Goal: Check status: Check status

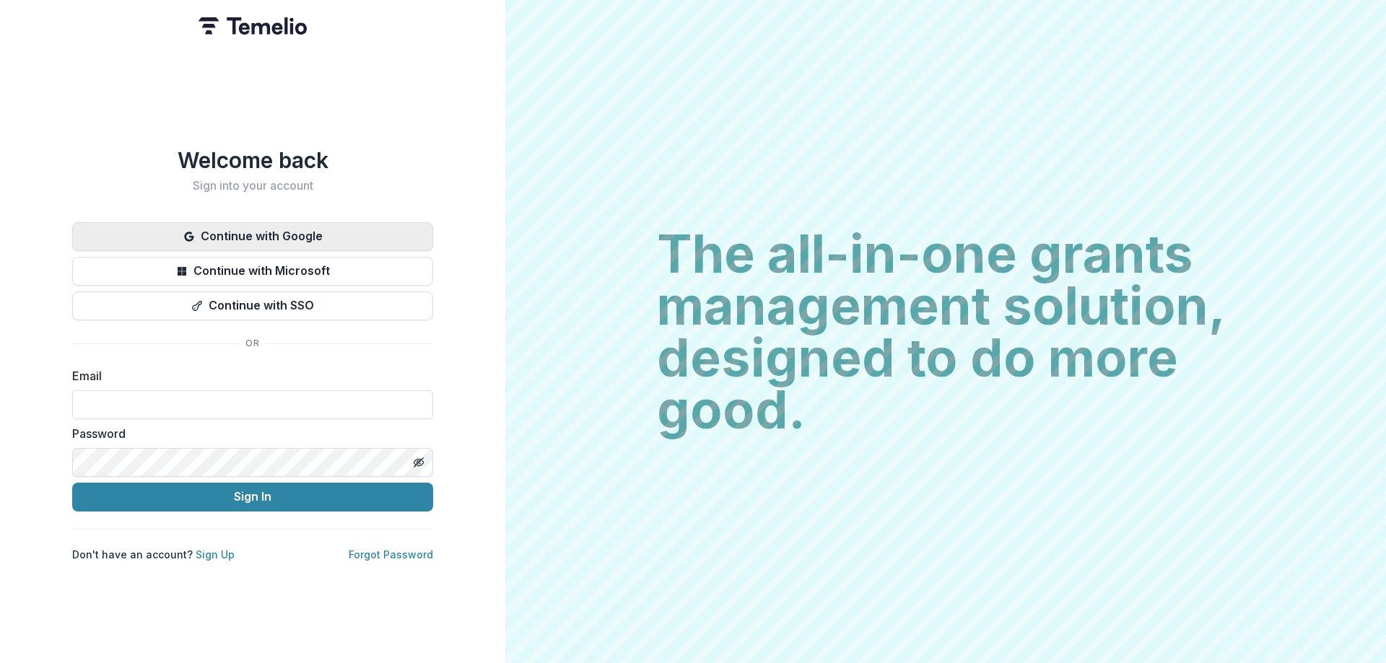
click at [232, 224] on button "Continue with Google" at bounding box center [252, 236] width 361 height 29
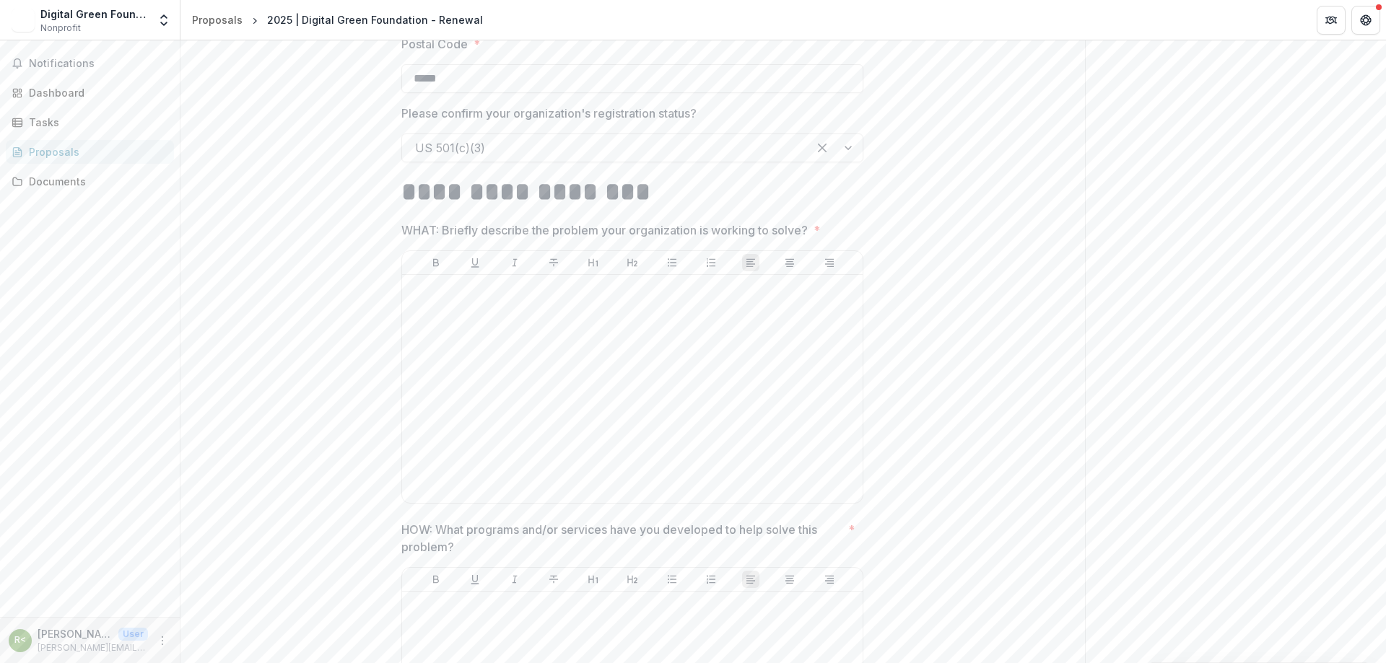
scroll to position [1083, 0]
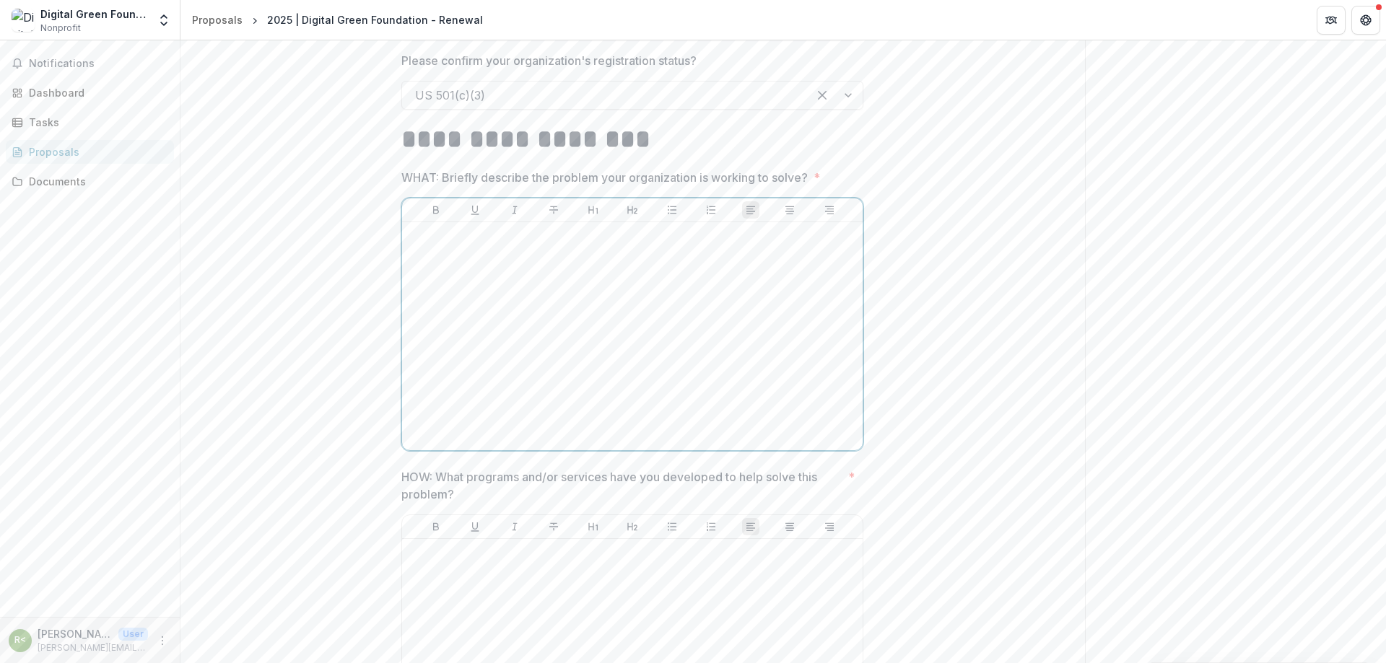
click at [523, 271] on div at bounding box center [632, 336] width 449 height 217
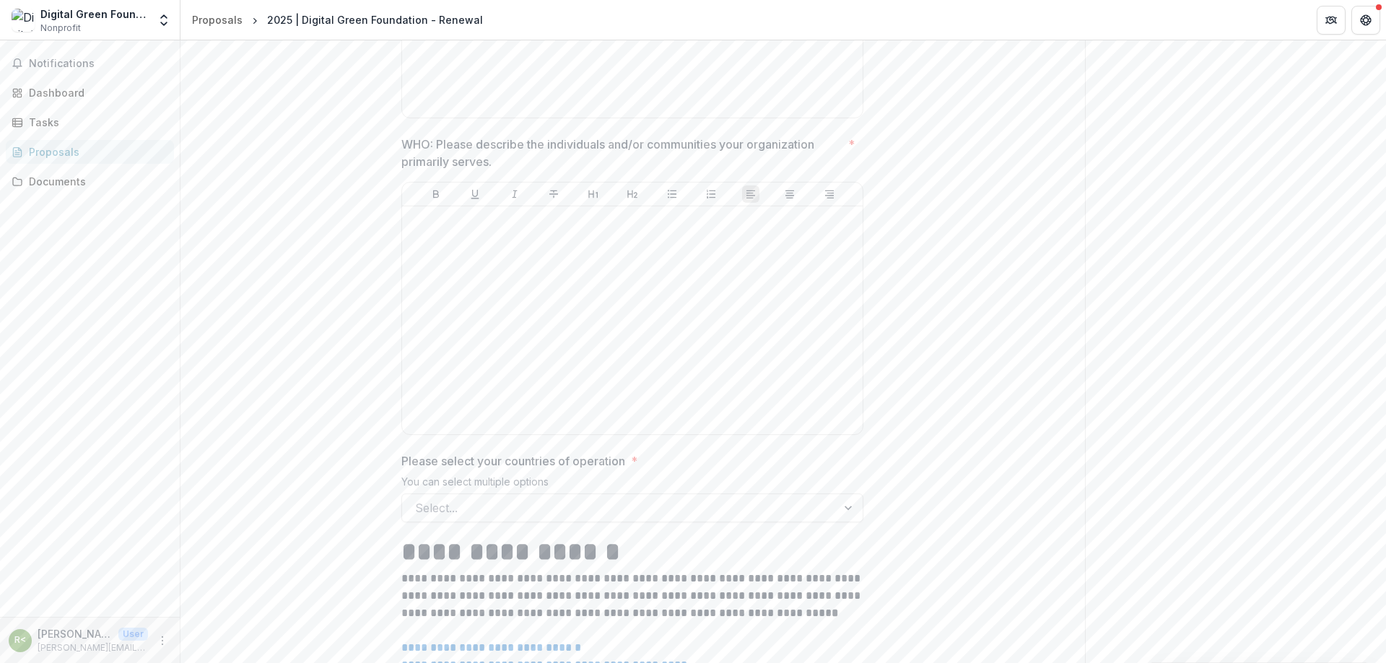
scroll to position [1949, 0]
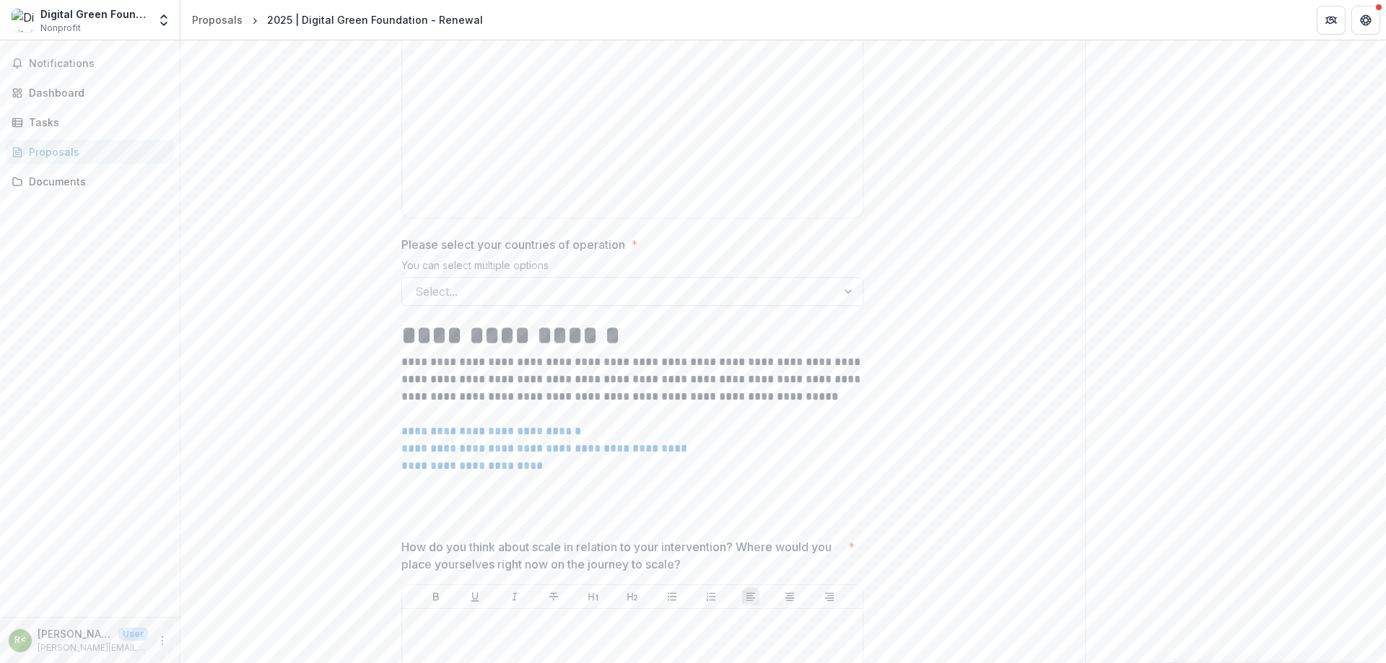
click at [520, 297] on div at bounding box center [619, 291] width 409 height 20
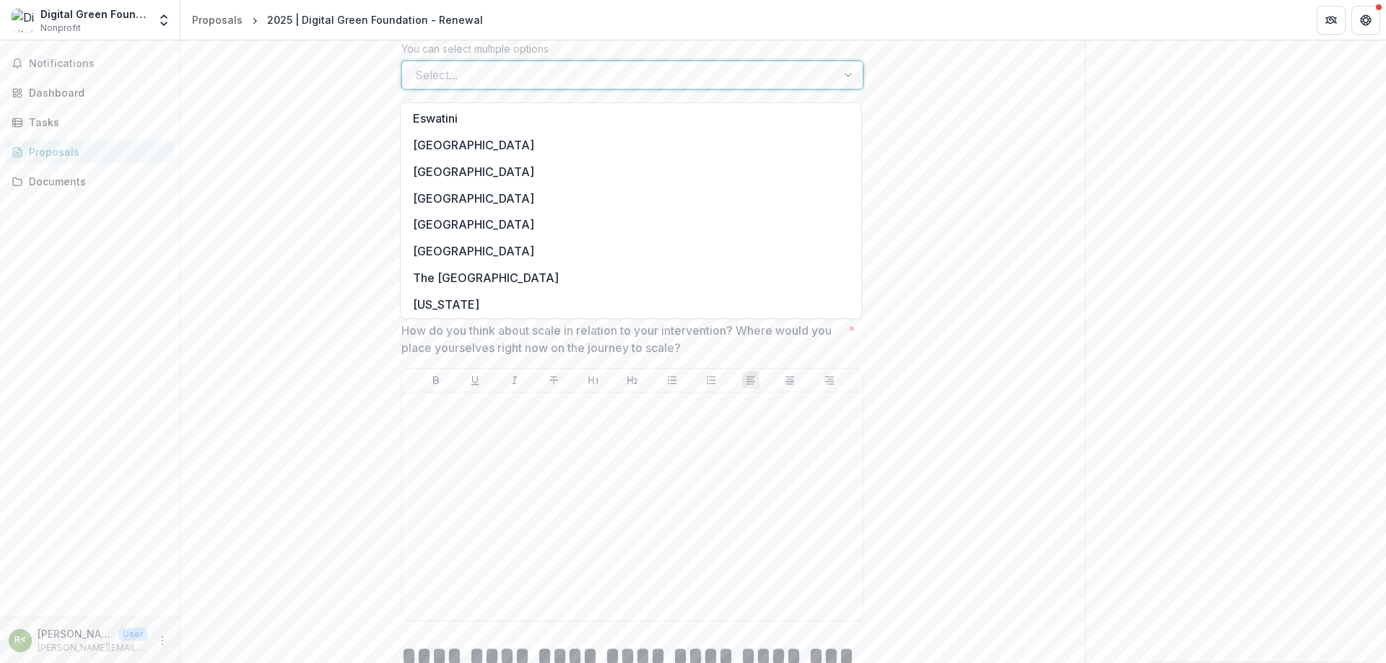
scroll to position [1516, 0]
click at [460, 144] on div "[GEOGRAPHIC_DATA]" at bounding box center [630, 144] width 455 height 27
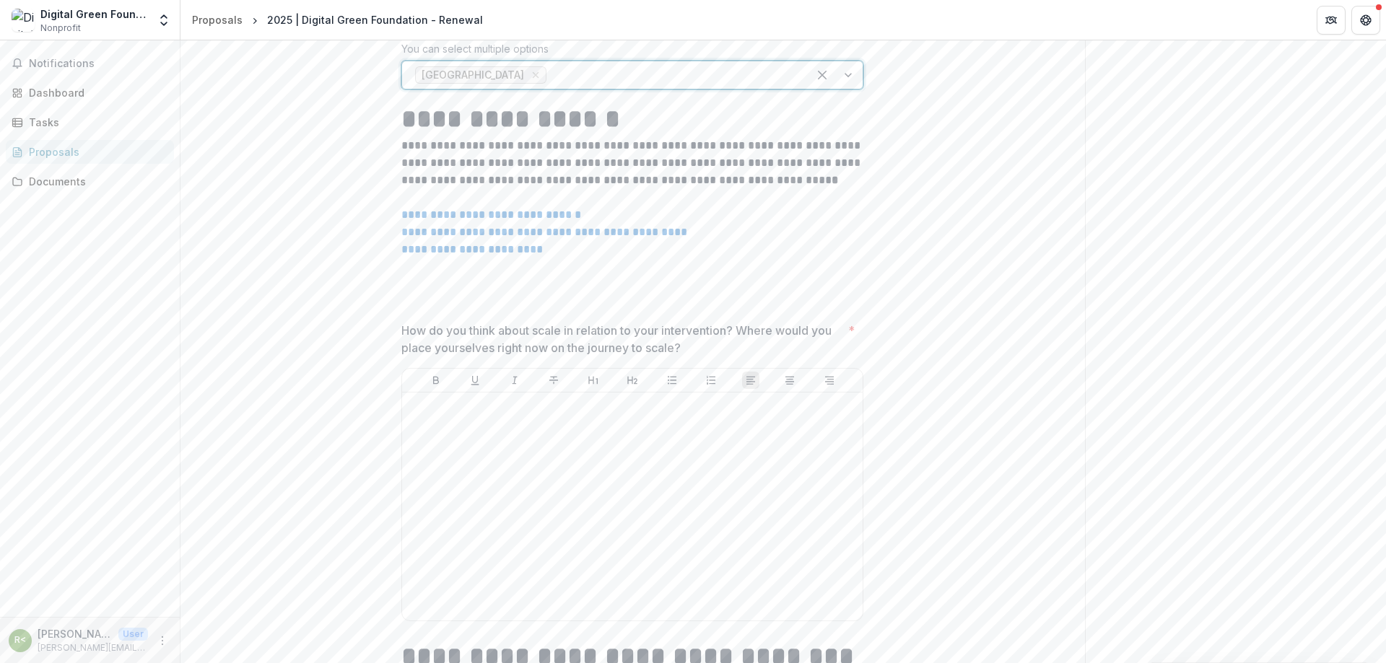
click at [549, 84] on div at bounding box center [671, 75] width 245 height 20
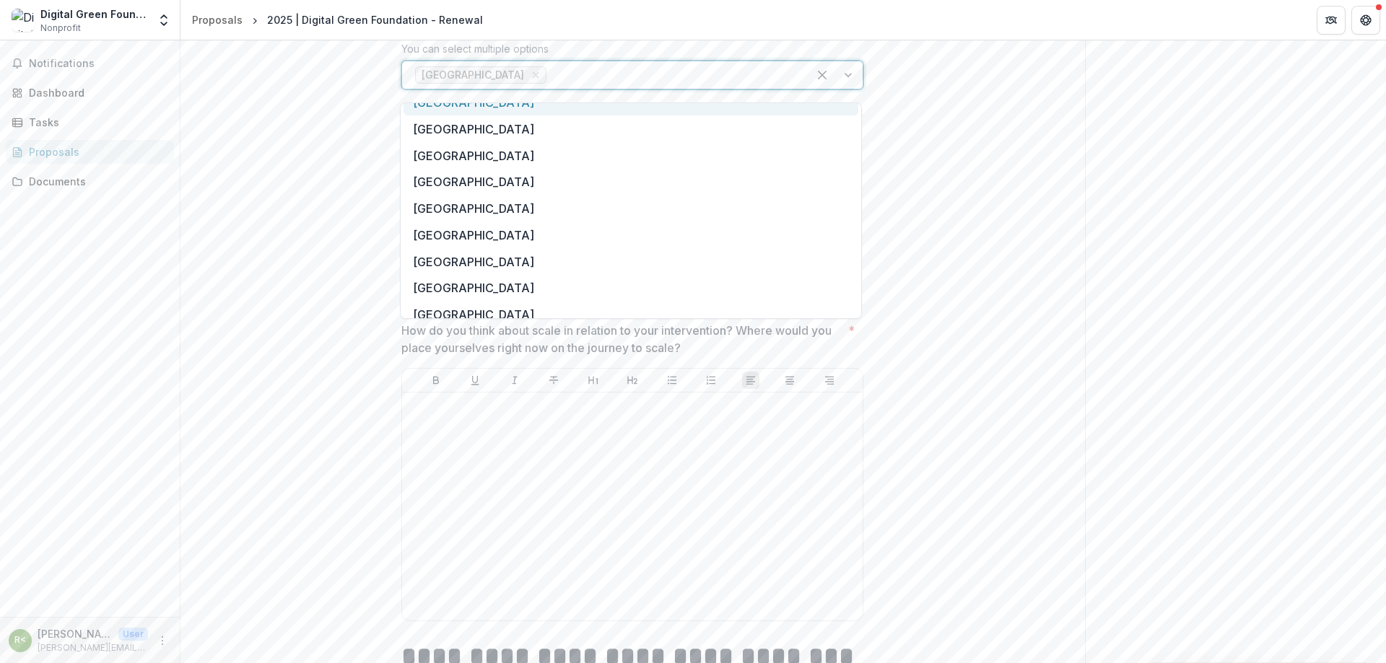
scroll to position [1949, 0]
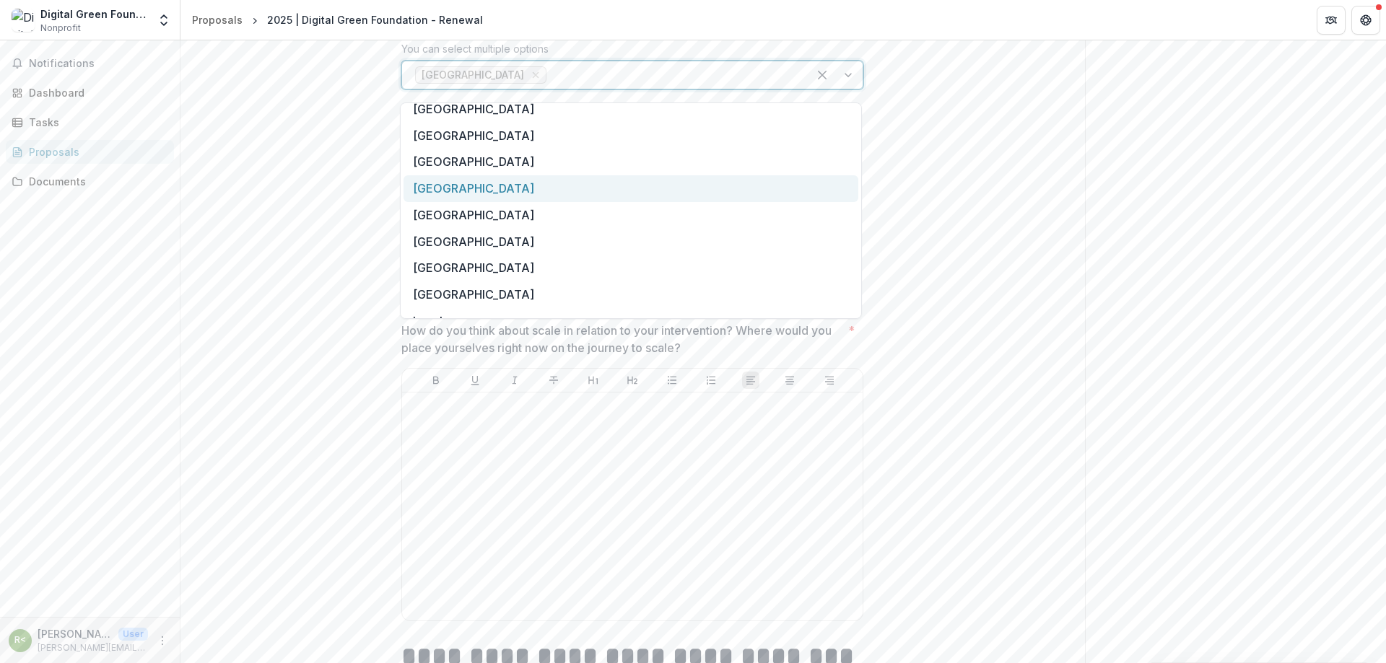
click at [481, 189] on div "[GEOGRAPHIC_DATA]" at bounding box center [630, 188] width 455 height 27
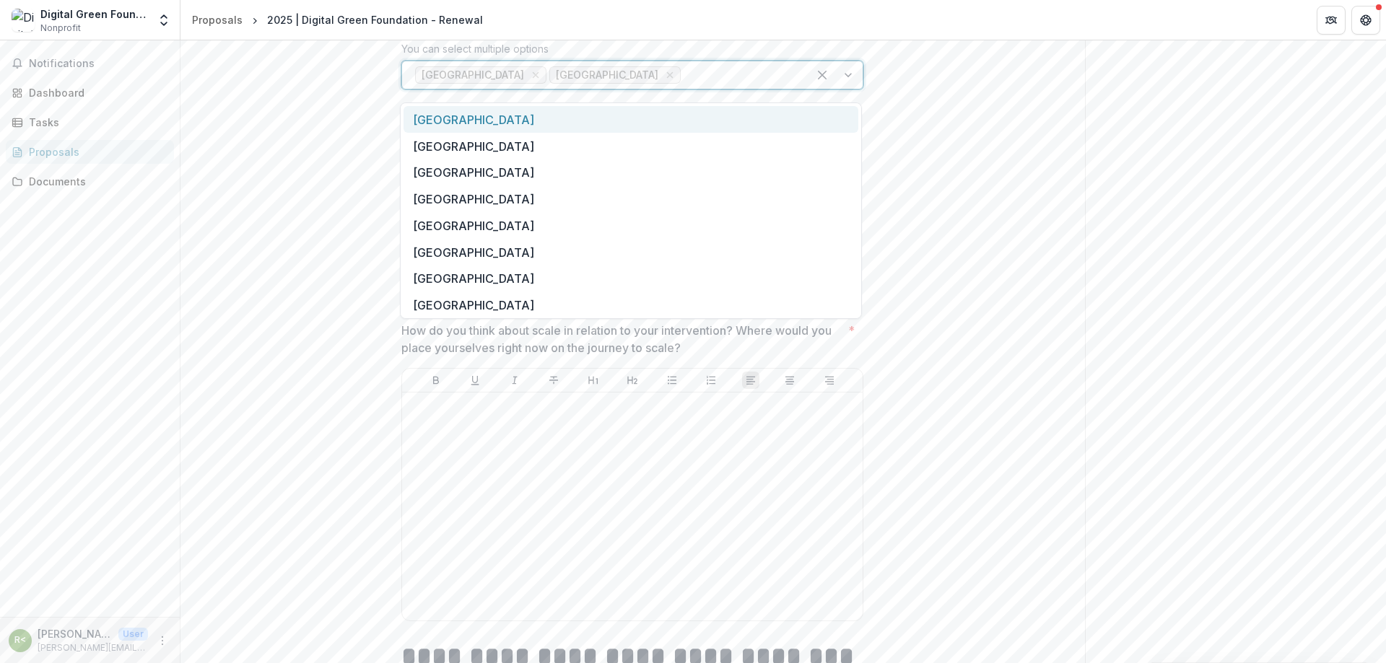
click at [684, 82] on div at bounding box center [739, 75] width 111 height 20
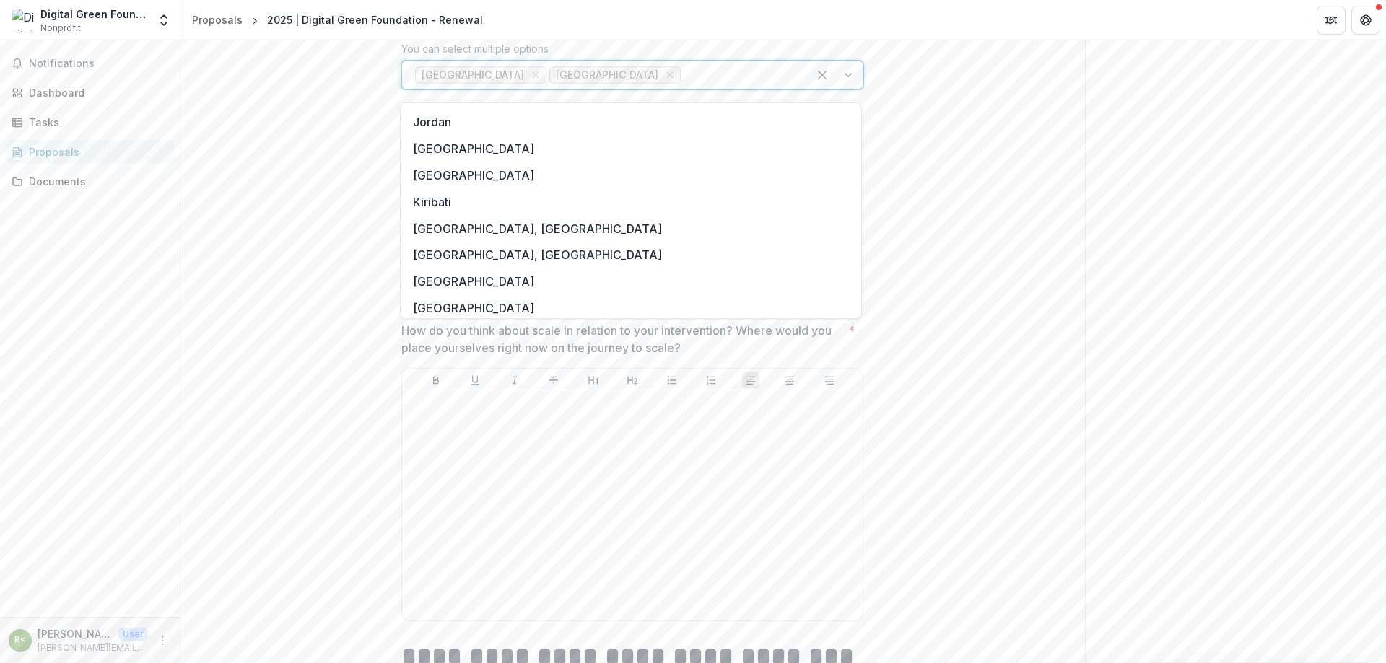
scroll to position [2237, 0]
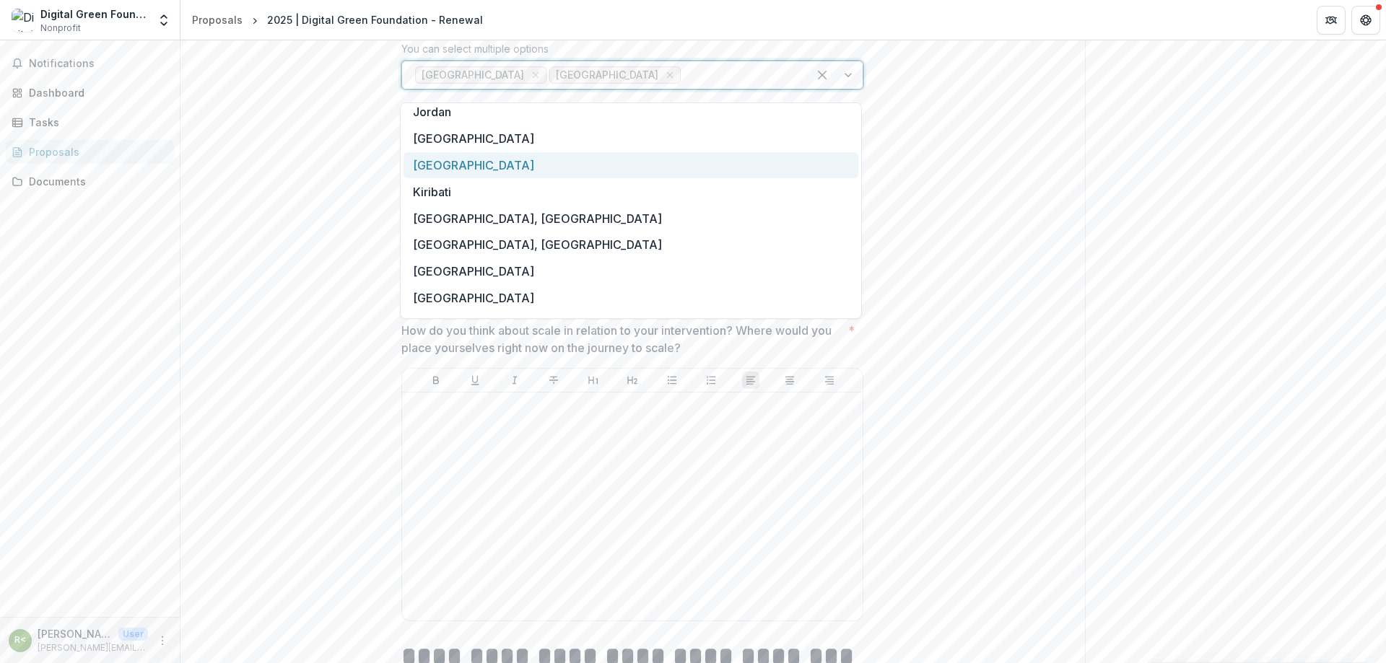
click at [483, 168] on div "[GEOGRAPHIC_DATA]" at bounding box center [630, 165] width 455 height 27
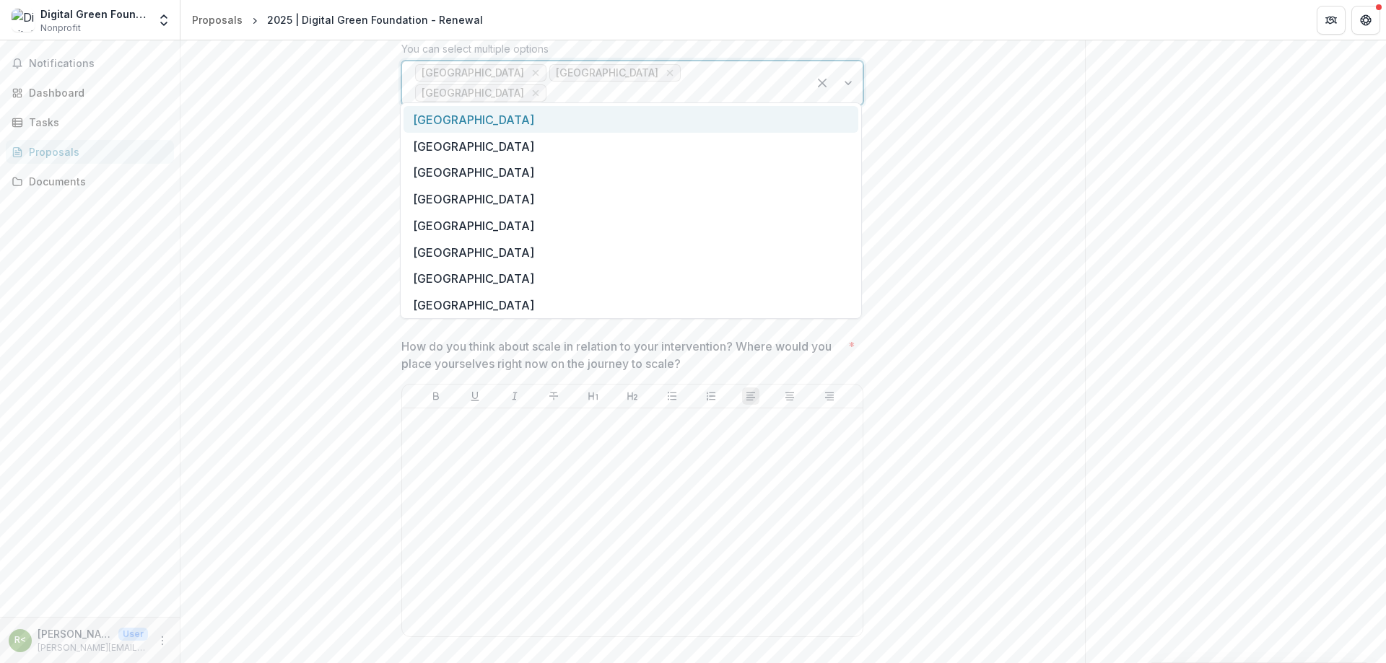
click at [611, 83] on div at bounding box center [671, 93] width 245 height 20
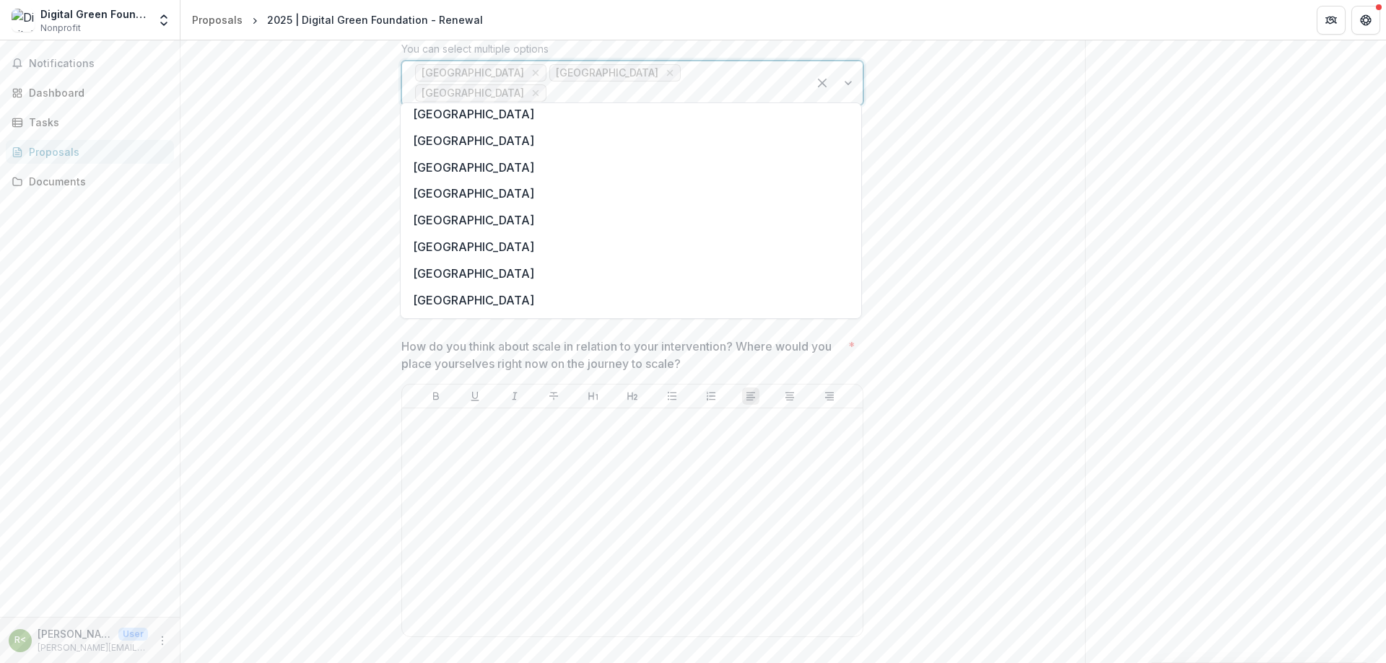
scroll to position [3248, 0]
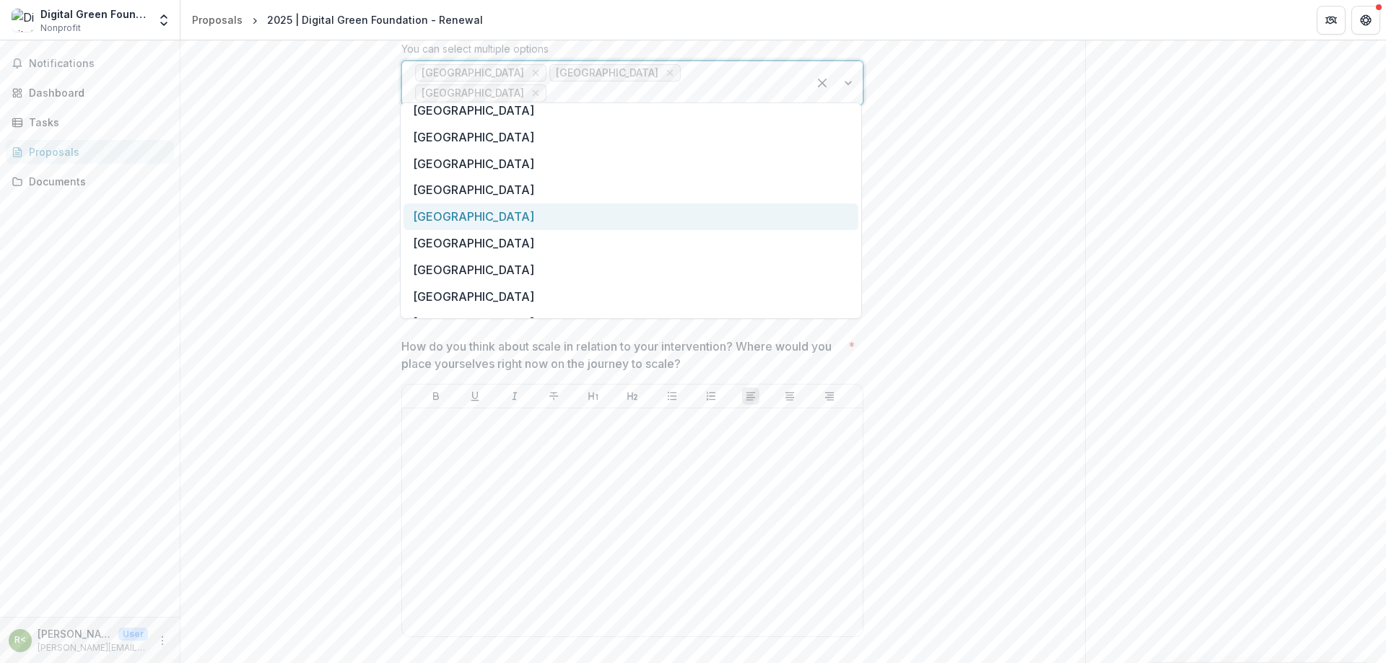
click at [541, 211] on div "[GEOGRAPHIC_DATA]" at bounding box center [630, 217] width 455 height 27
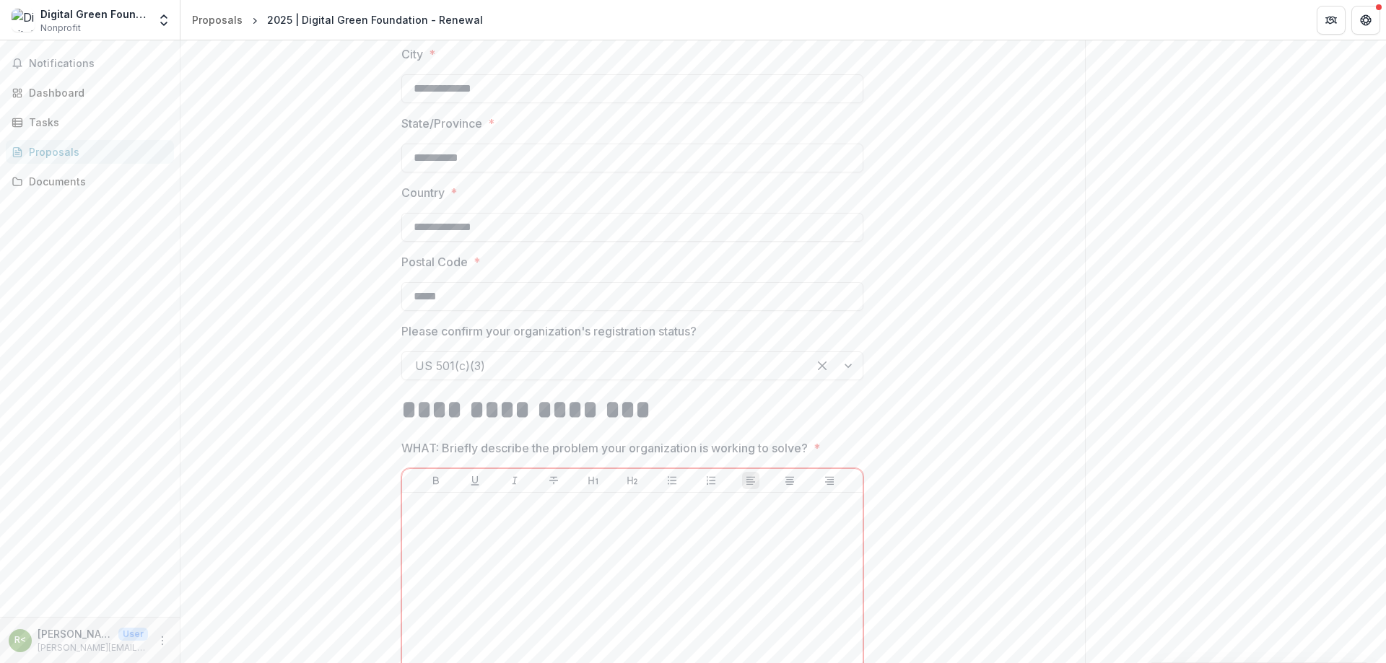
scroll to position [1026, 0]
